Goal: Information Seeking & Learning: Learn about a topic

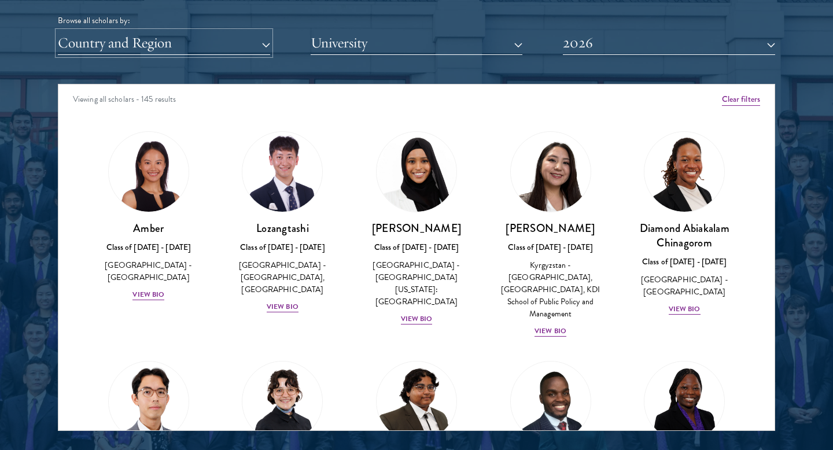
click at [220, 36] on button "Country and Region" at bounding box center [164, 43] width 212 height 24
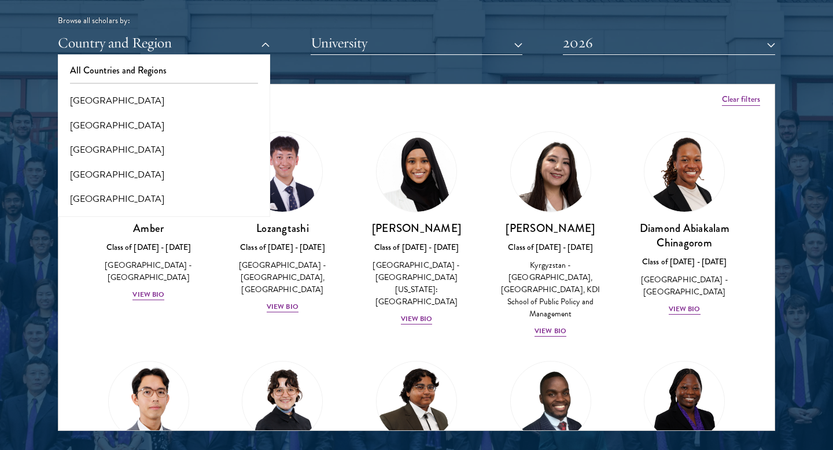
click at [358, 90] on div "Viewing all scholars - 145 results" at bounding box center [416, 101] width 717 height 32
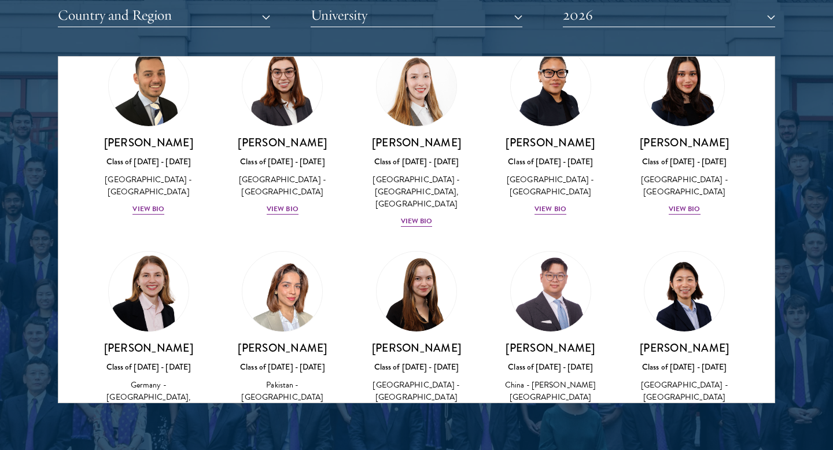
scroll to position [2757, 0]
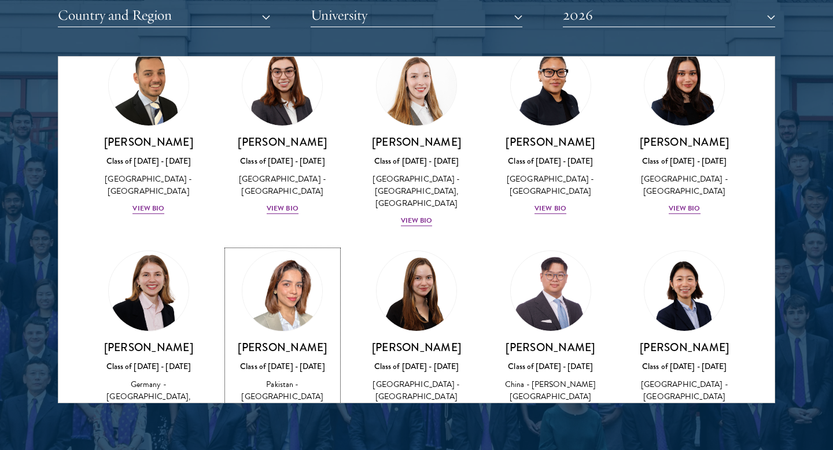
click at [284, 409] on div "View Bio" at bounding box center [283, 414] width 32 height 11
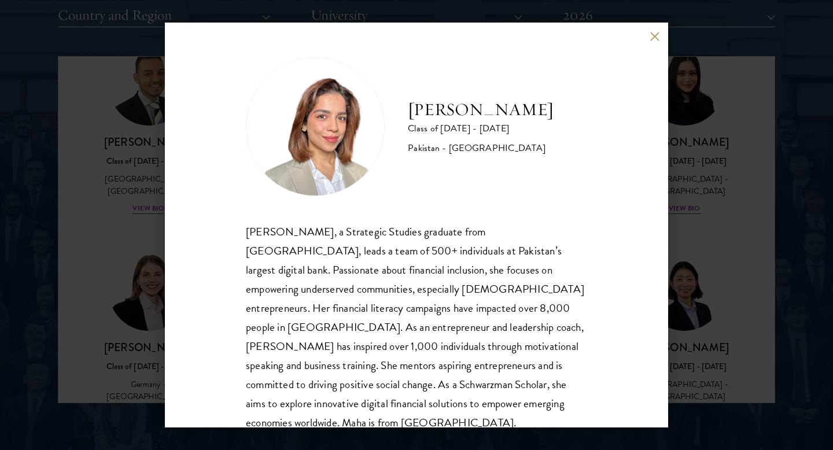
click at [651, 32] on button at bounding box center [655, 36] width 10 height 10
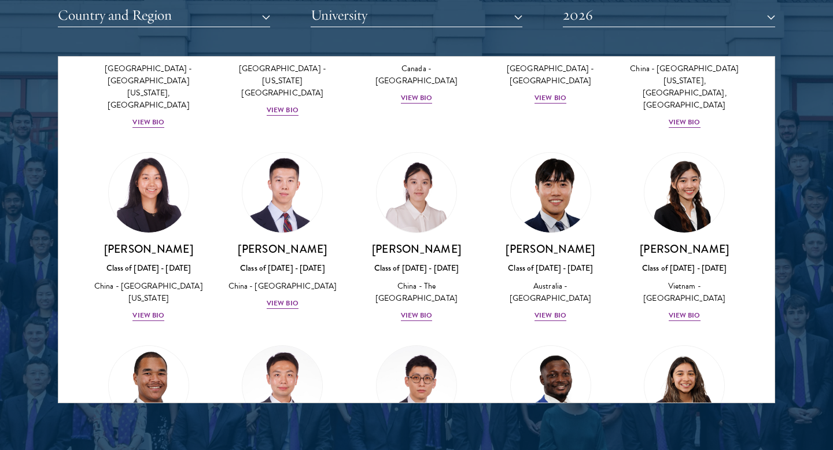
scroll to position [3280, 0]
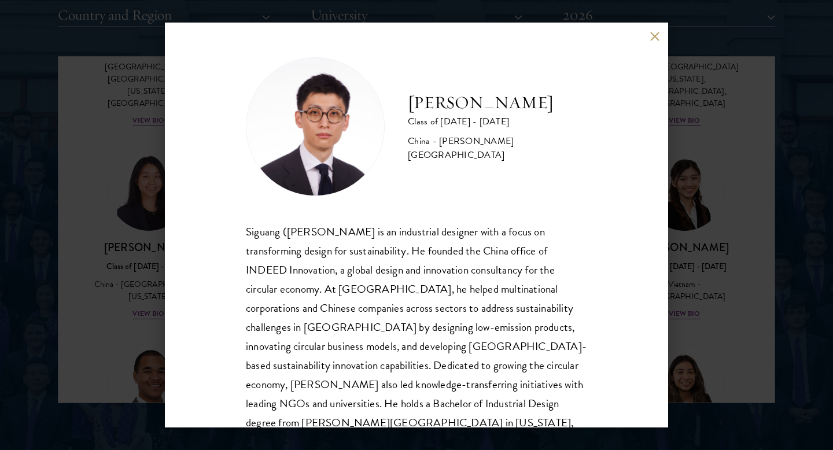
click at [651, 34] on button at bounding box center [655, 36] width 10 height 10
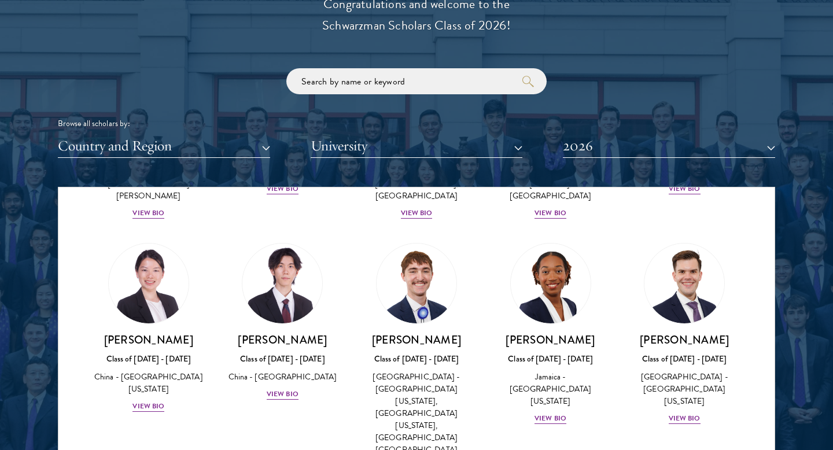
scroll to position [1505, 0]
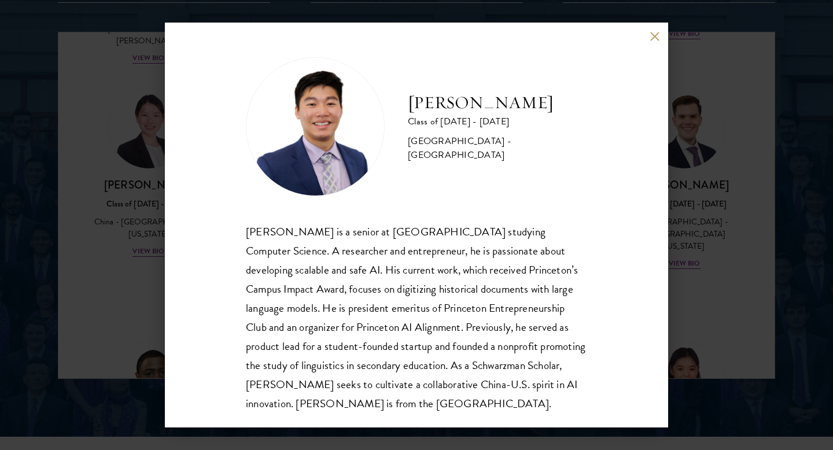
click at [656, 37] on button at bounding box center [655, 36] width 10 height 10
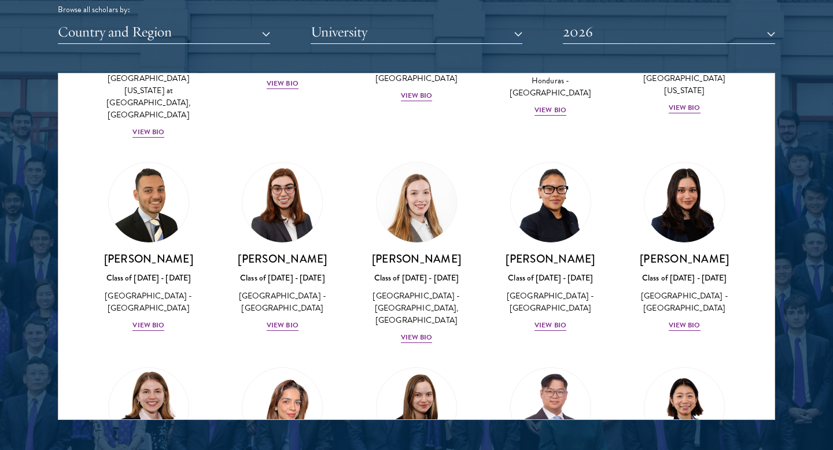
scroll to position [2660, 0]
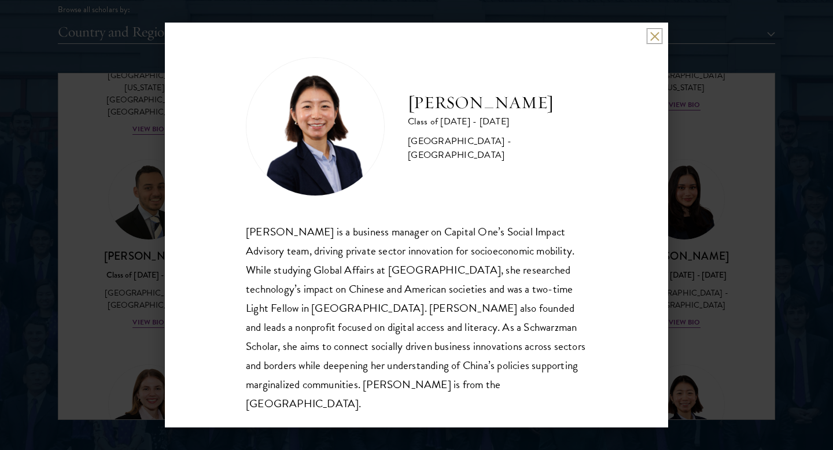
click at [652, 39] on button at bounding box center [655, 36] width 10 height 10
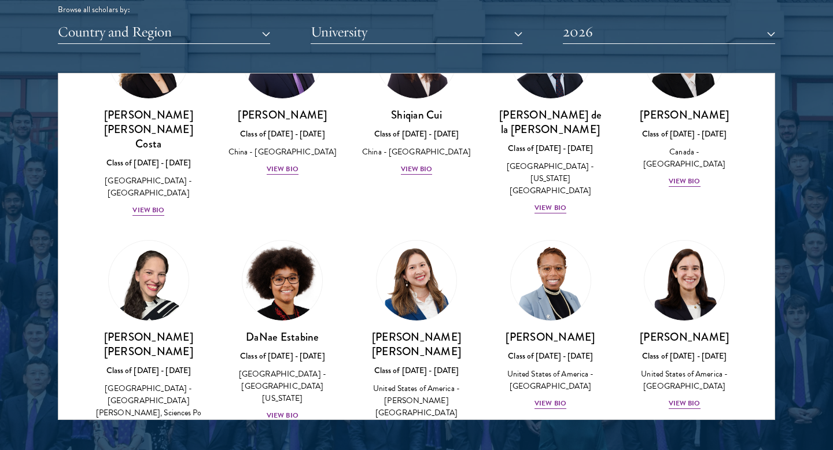
scroll to position [1392, 0]
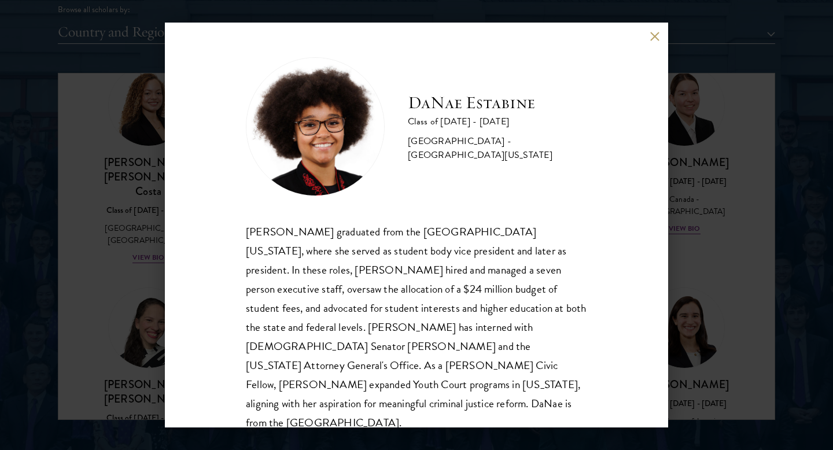
click at [653, 35] on button at bounding box center [655, 36] width 10 height 10
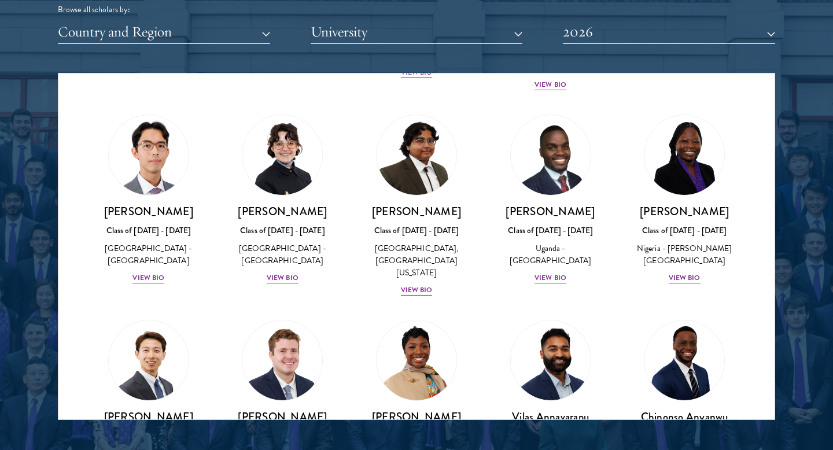
scroll to position [237, 0]
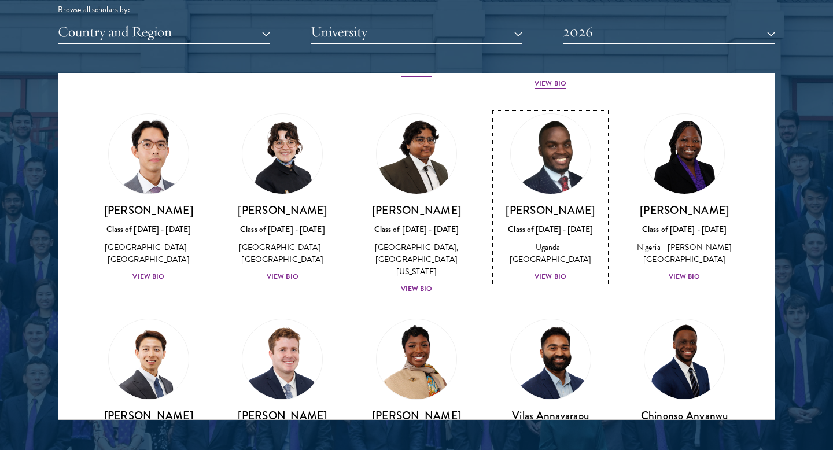
click at [545, 281] on div "View Bio" at bounding box center [551, 276] width 32 height 11
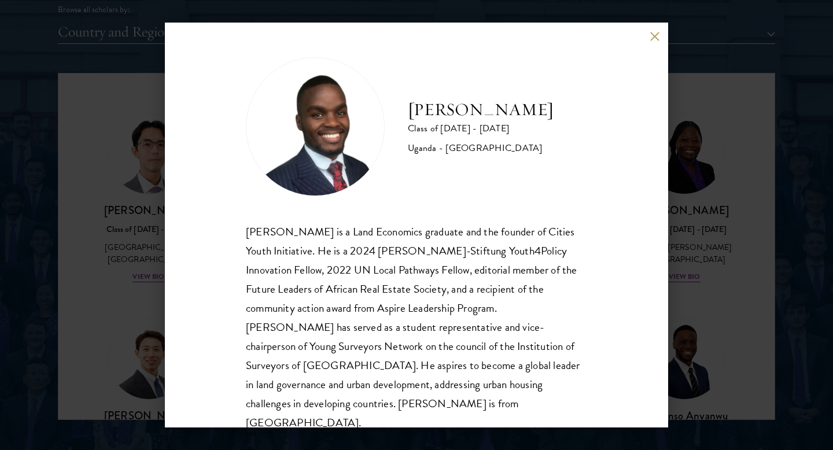
click at [480, 296] on div "[PERSON_NAME] is a Land Economics graduate and the founder of Cities Youth Init…" at bounding box center [416, 327] width 341 height 211
click at [481, 313] on div "[PERSON_NAME] is a Land Economics graduate and the founder of Cities Youth Init…" at bounding box center [416, 327] width 341 height 211
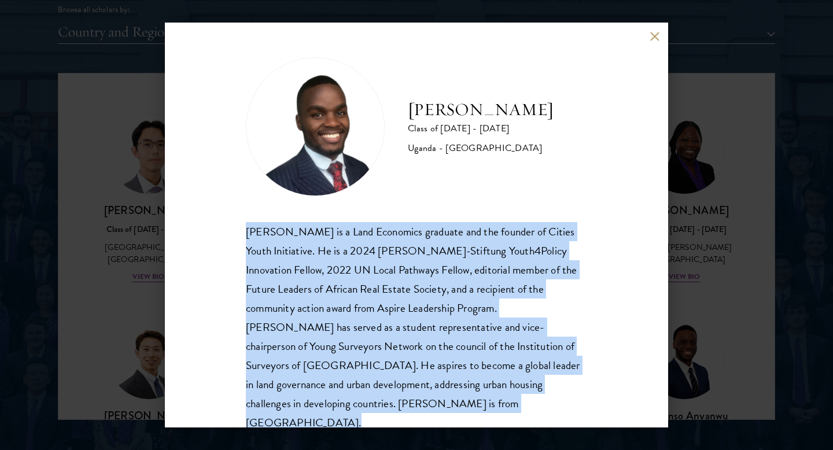
click at [488, 345] on div "[PERSON_NAME] is a Land Economics graduate and the founder of Cities Youth Init…" at bounding box center [416, 327] width 341 height 211
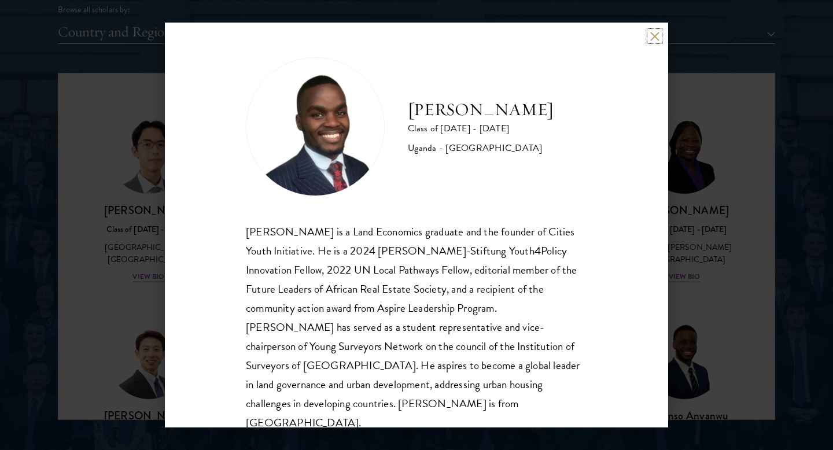
click at [653, 31] on button at bounding box center [655, 36] width 10 height 10
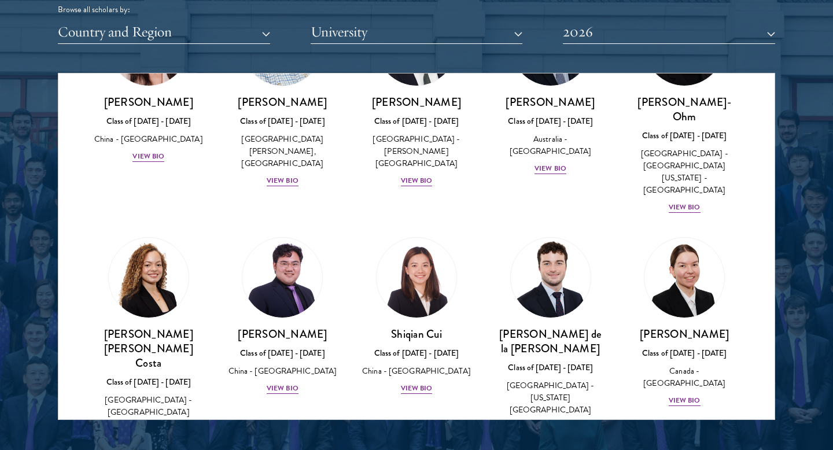
scroll to position [1281, 0]
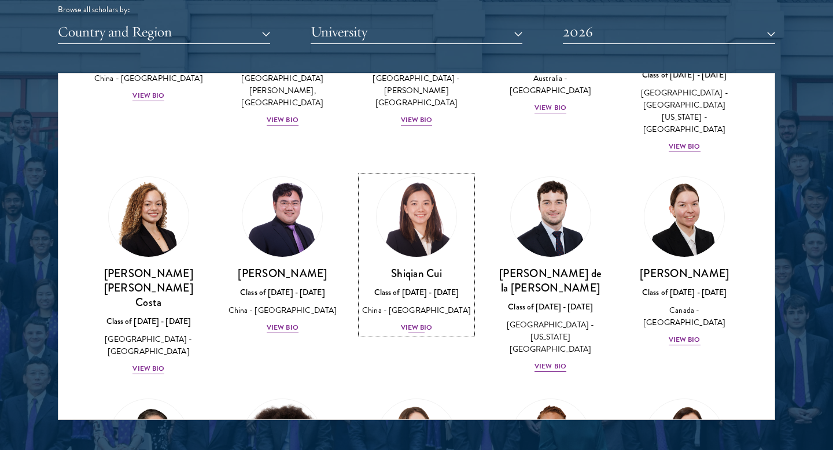
click at [411, 322] on div "View Bio" at bounding box center [417, 327] width 32 height 11
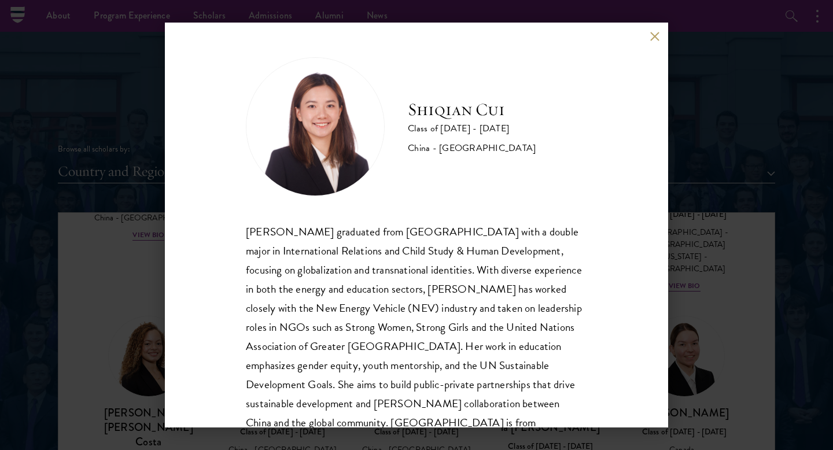
scroll to position [39, 0]
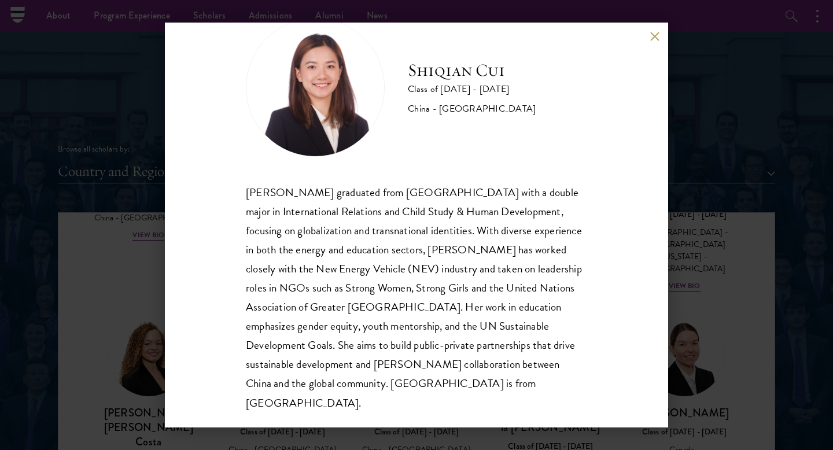
click at [645, 38] on div "[PERSON_NAME] Class of [DATE] - [DATE] [GEOGRAPHIC_DATA] - [GEOGRAPHIC_DATA] [P…" at bounding box center [417, 225] width 504 height 405
click at [651, 36] on button at bounding box center [655, 36] width 10 height 10
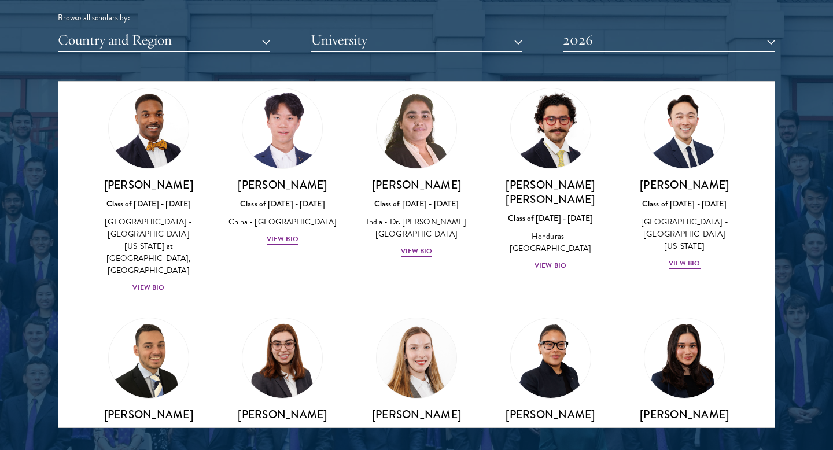
scroll to position [2497, 0]
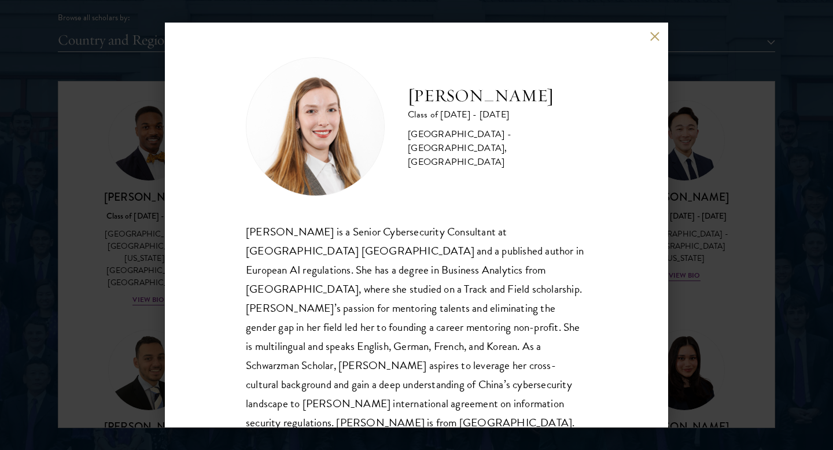
click at [647, 36] on div "[PERSON_NAME] Class of [DATE] - [DATE] [GEOGRAPHIC_DATA] - [GEOGRAPHIC_DATA], […" at bounding box center [417, 225] width 504 height 405
click at [652, 35] on button at bounding box center [655, 36] width 10 height 10
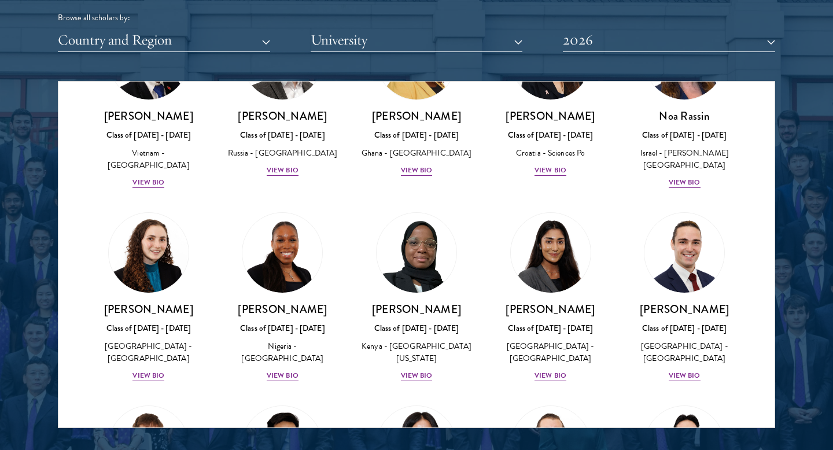
scroll to position [4579, 0]
